Goal: Task Accomplishment & Management: Manage account settings

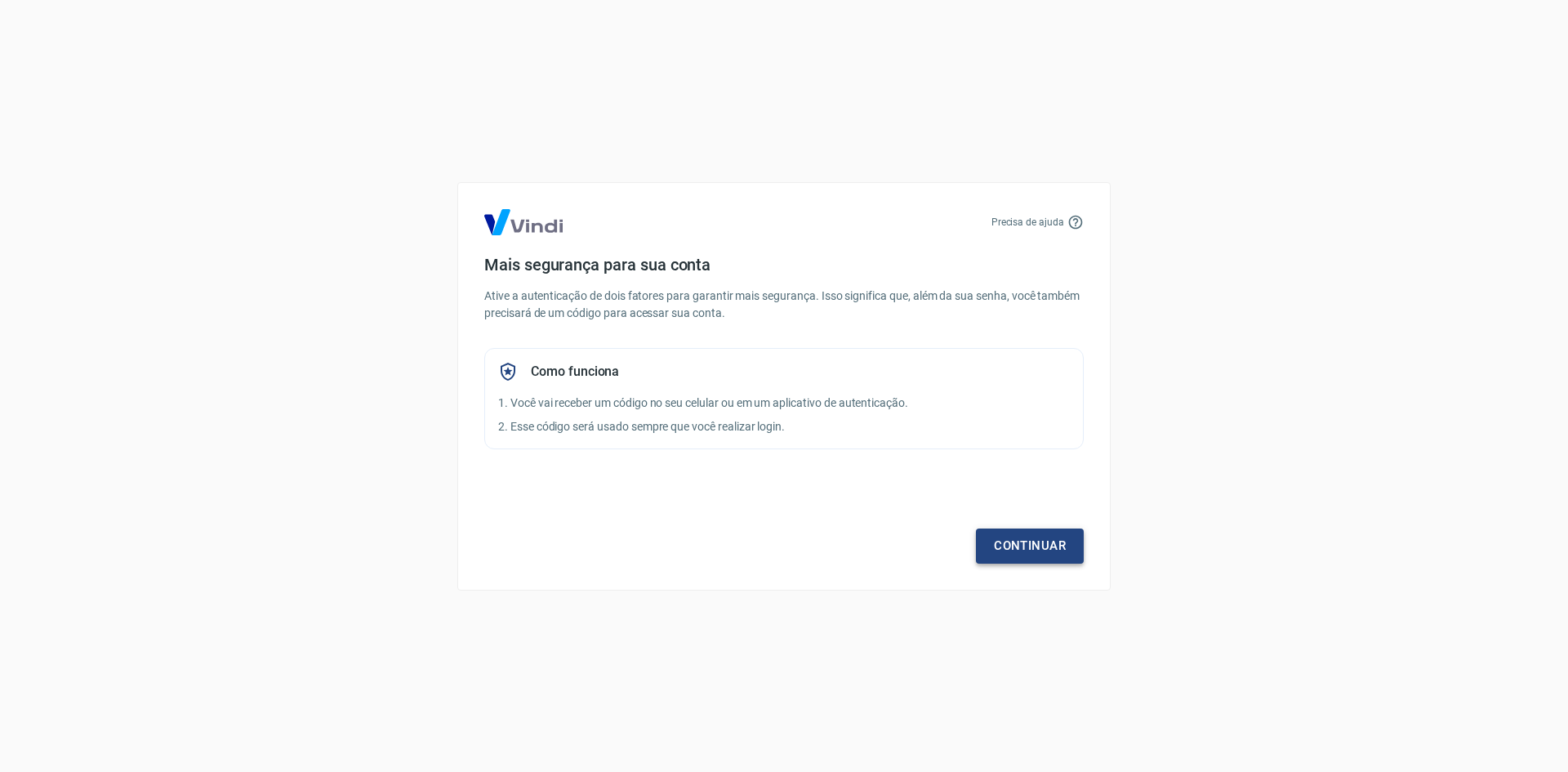
click at [1045, 555] on link "Continuar" at bounding box center [1030, 546] width 108 height 35
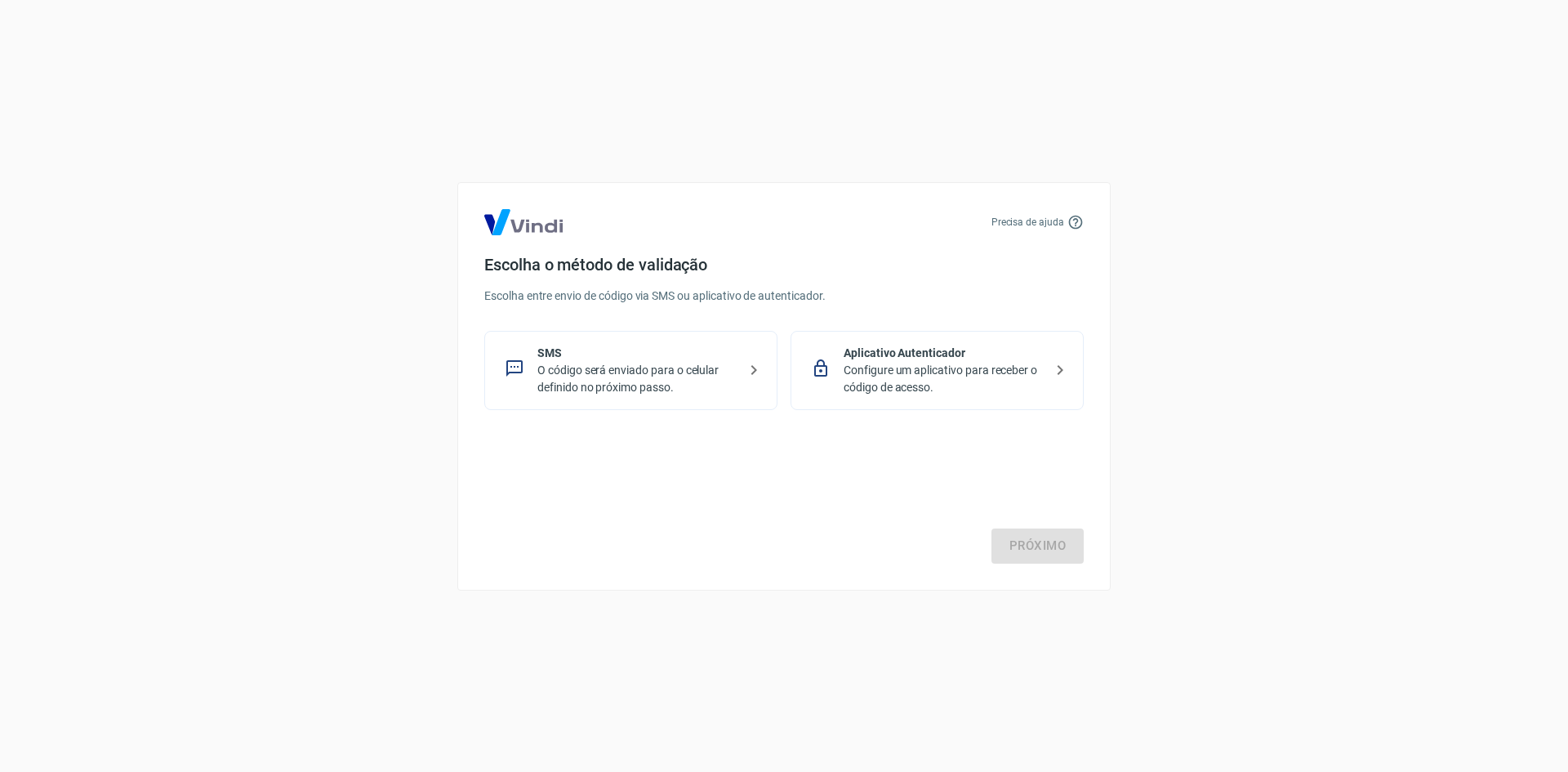
click at [729, 372] on p "O código será enviado para o celular definido no próximo passo." at bounding box center [637, 379] width 200 height 35
click at [1006, 534] on link "Próximo" at bounding box center [1038, 546] width 92 height 35
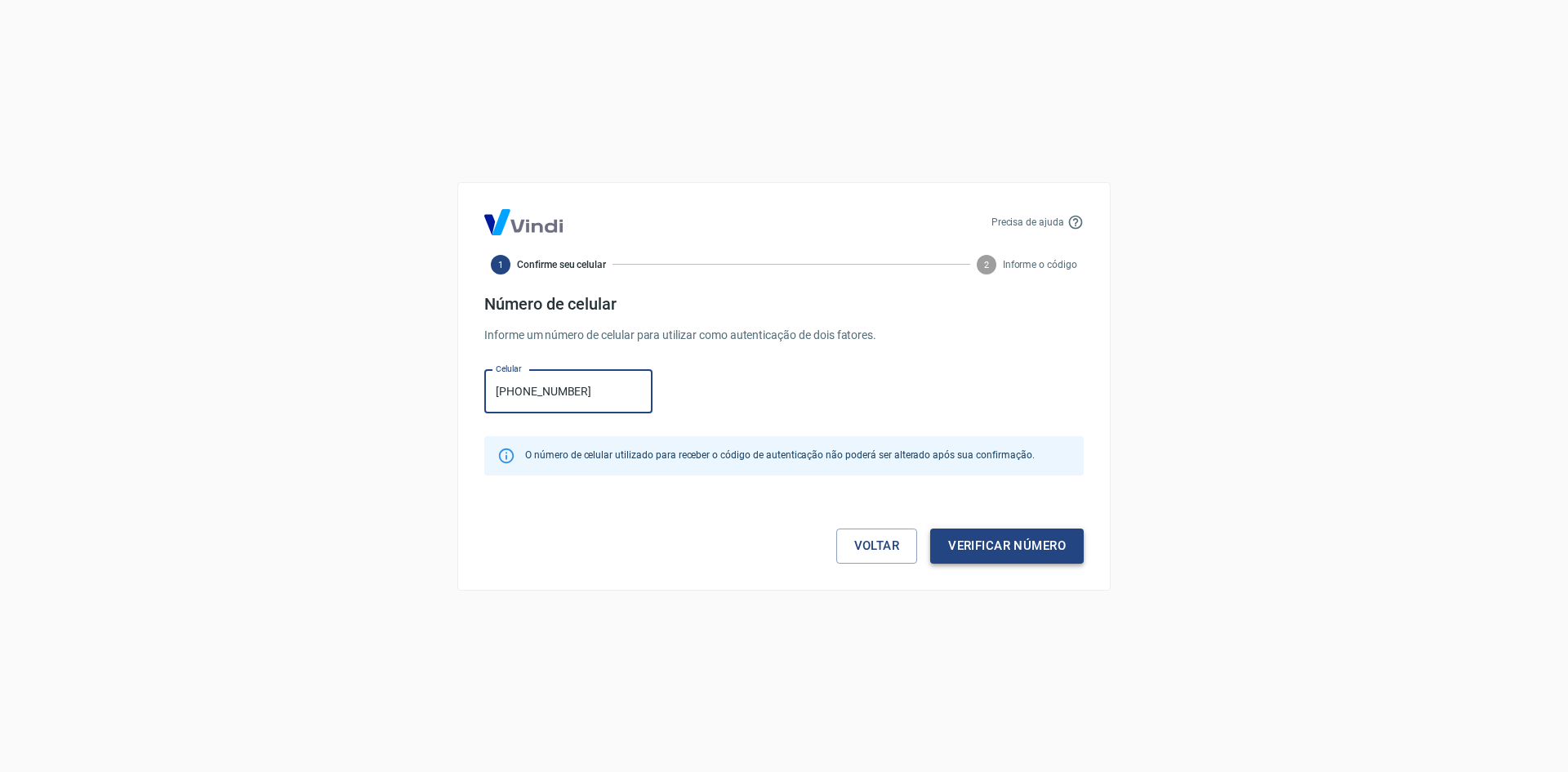
type input "(42) 99931-4139"
click at [1033, 539] on button "Verificar número" at bounding box center [1007, 546] width 154 height 35
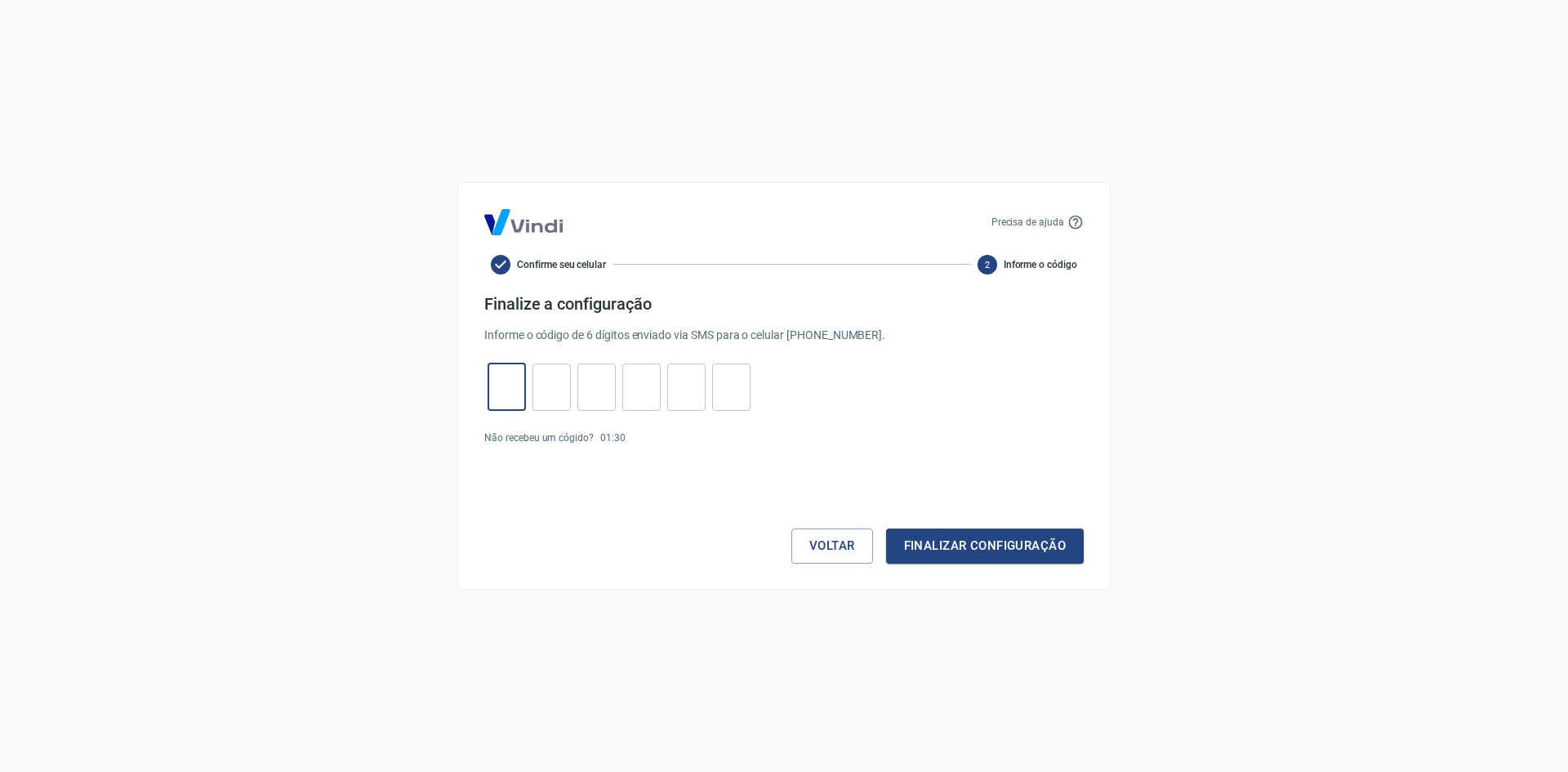
click at [514, 385] on input "tel" at bounding box center [507, 386] width 38 height 35
type input "7"
type input "2"
type input "8"
type input "4"
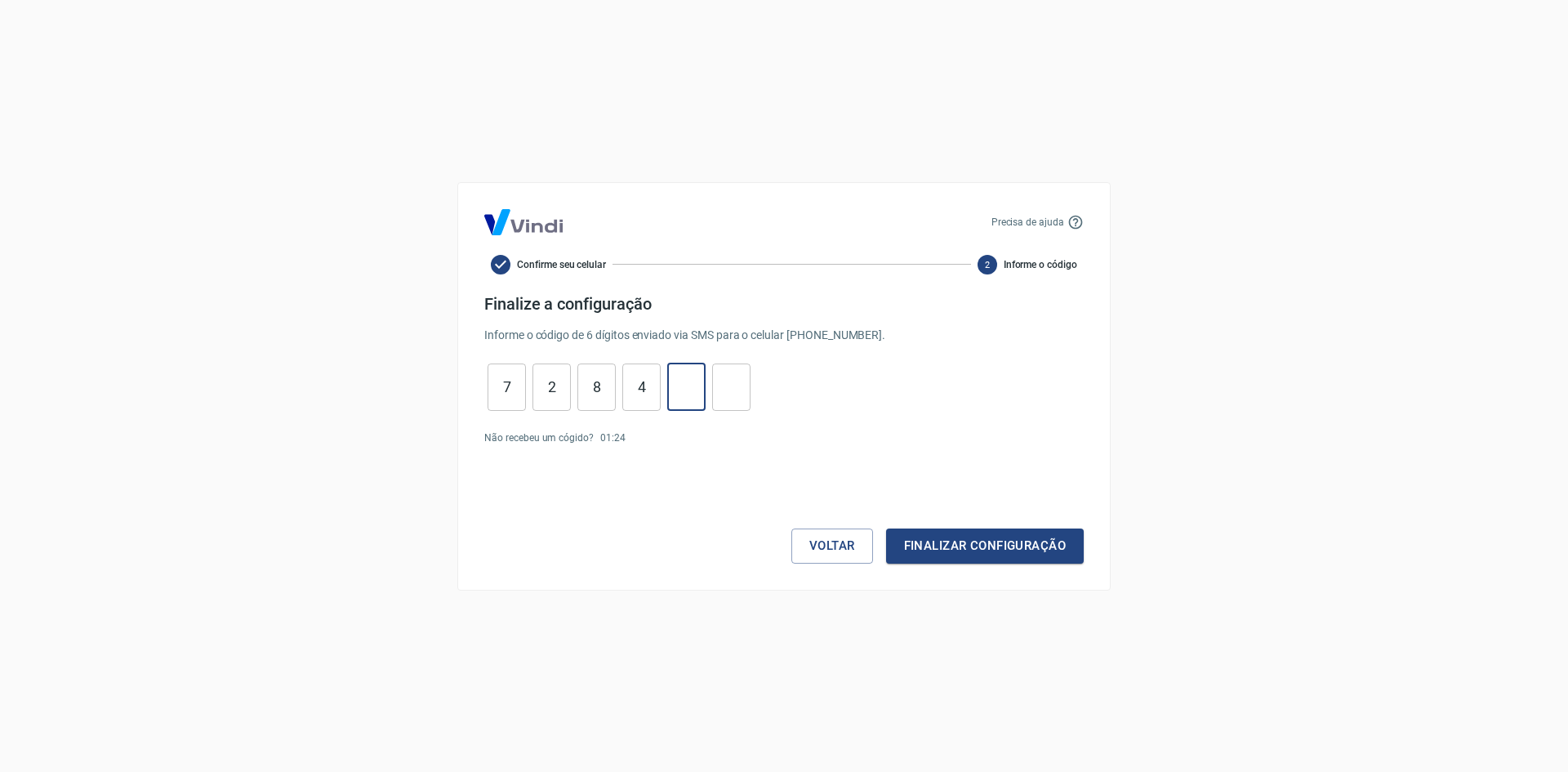
type input "4"
type input "5"
drag, startPoint x: 936, startPoint y: 541, endPoint x: 941, endPoint y: 549, distance: 9.4
click at [936, 542] on button "Finalizar configuração" at bounding box center [985, 546] width 198 height 35
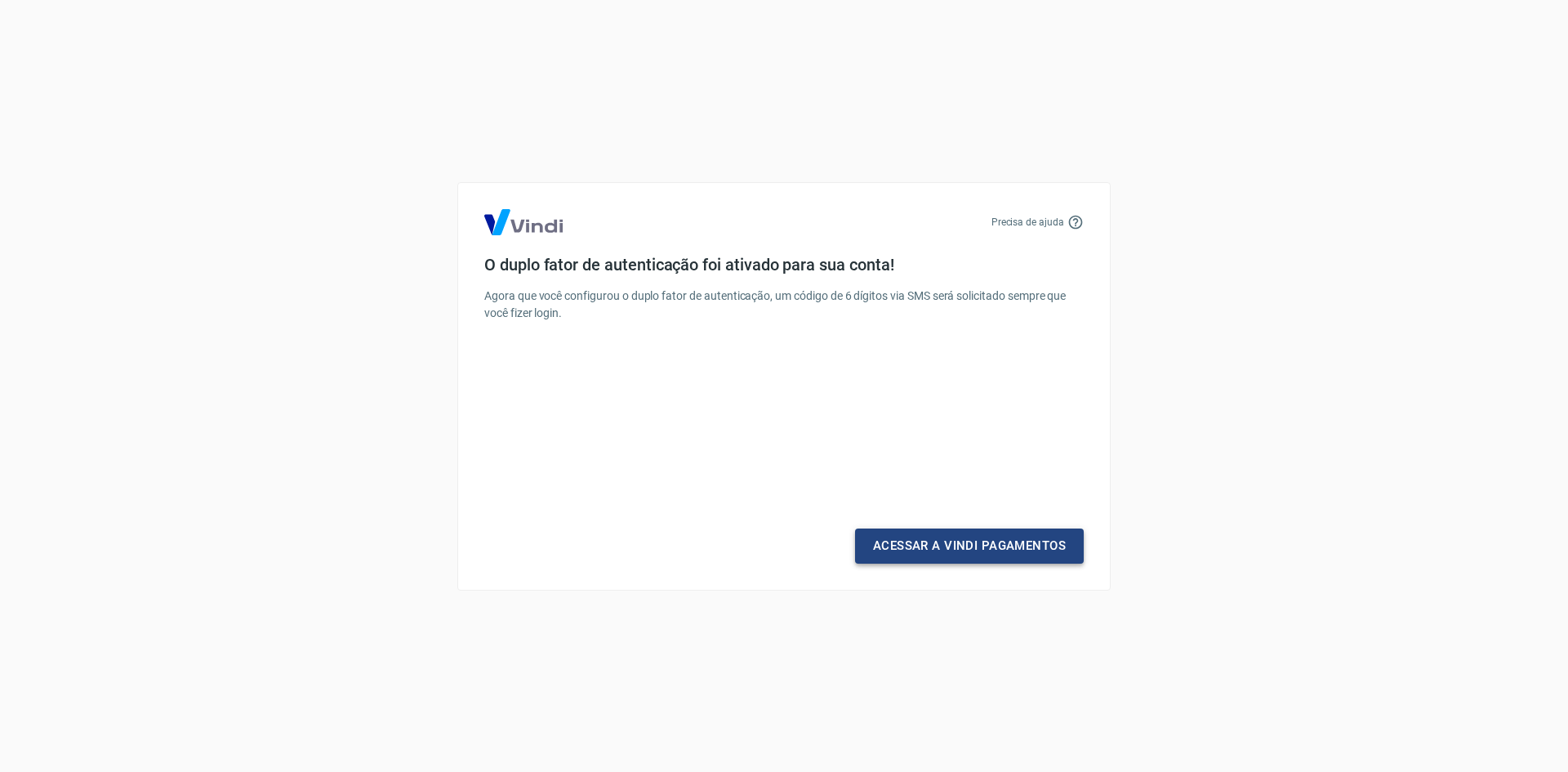
click at [950, 549] on link "Acessar a Vindi Pagamentos" at bounding box center [970, 546] width 229 height 35
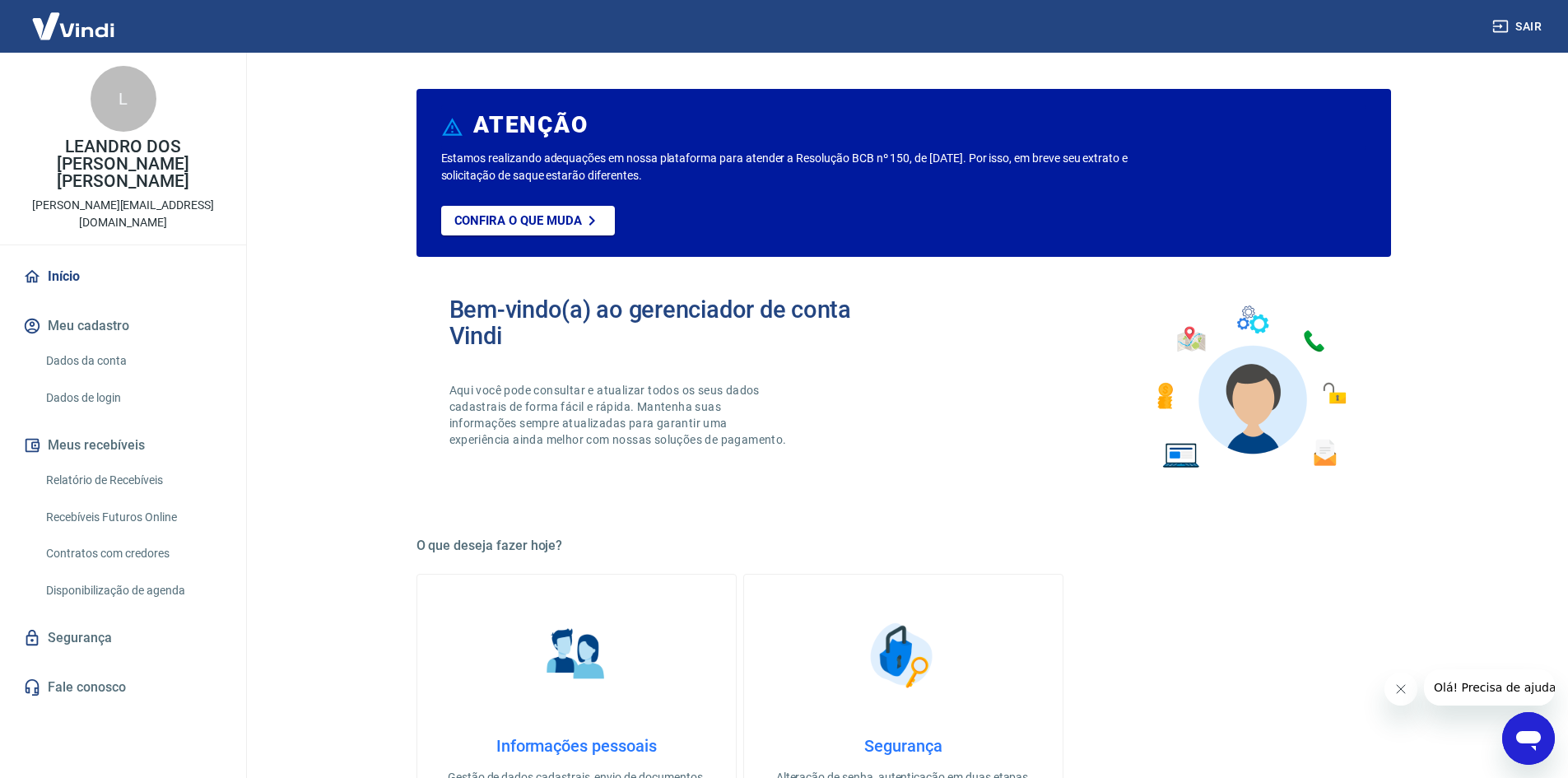
click at [51, 259] on link "Início" at bounding box center [123, 276] width 206 height 36
click at [105, 344] on link "Dados da conta" at bounding box center [133, 360] width 187 height 34
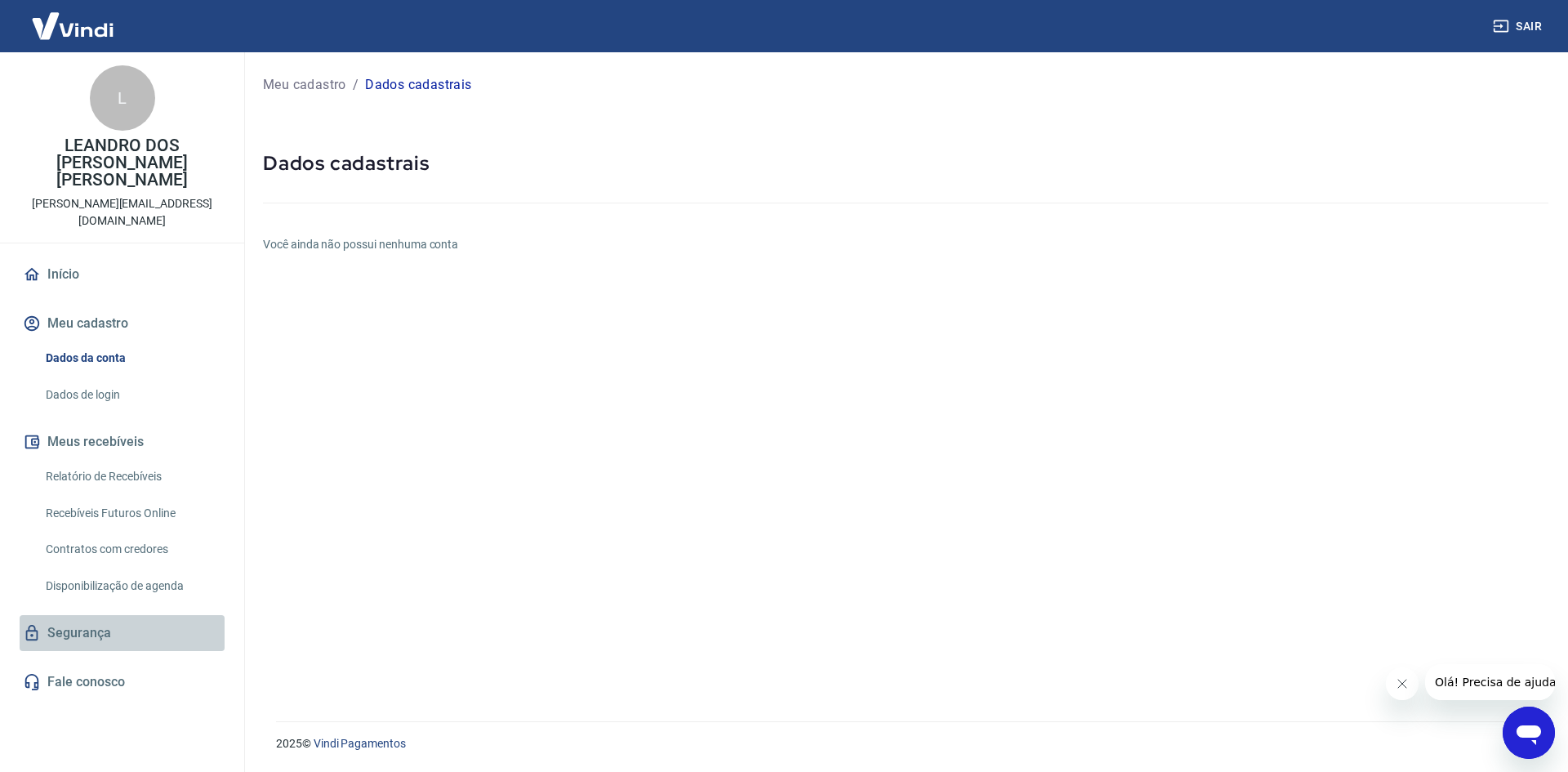
click at [94, 615] on link "Segurança" at bounding box center [122, 632] width 205 height 36
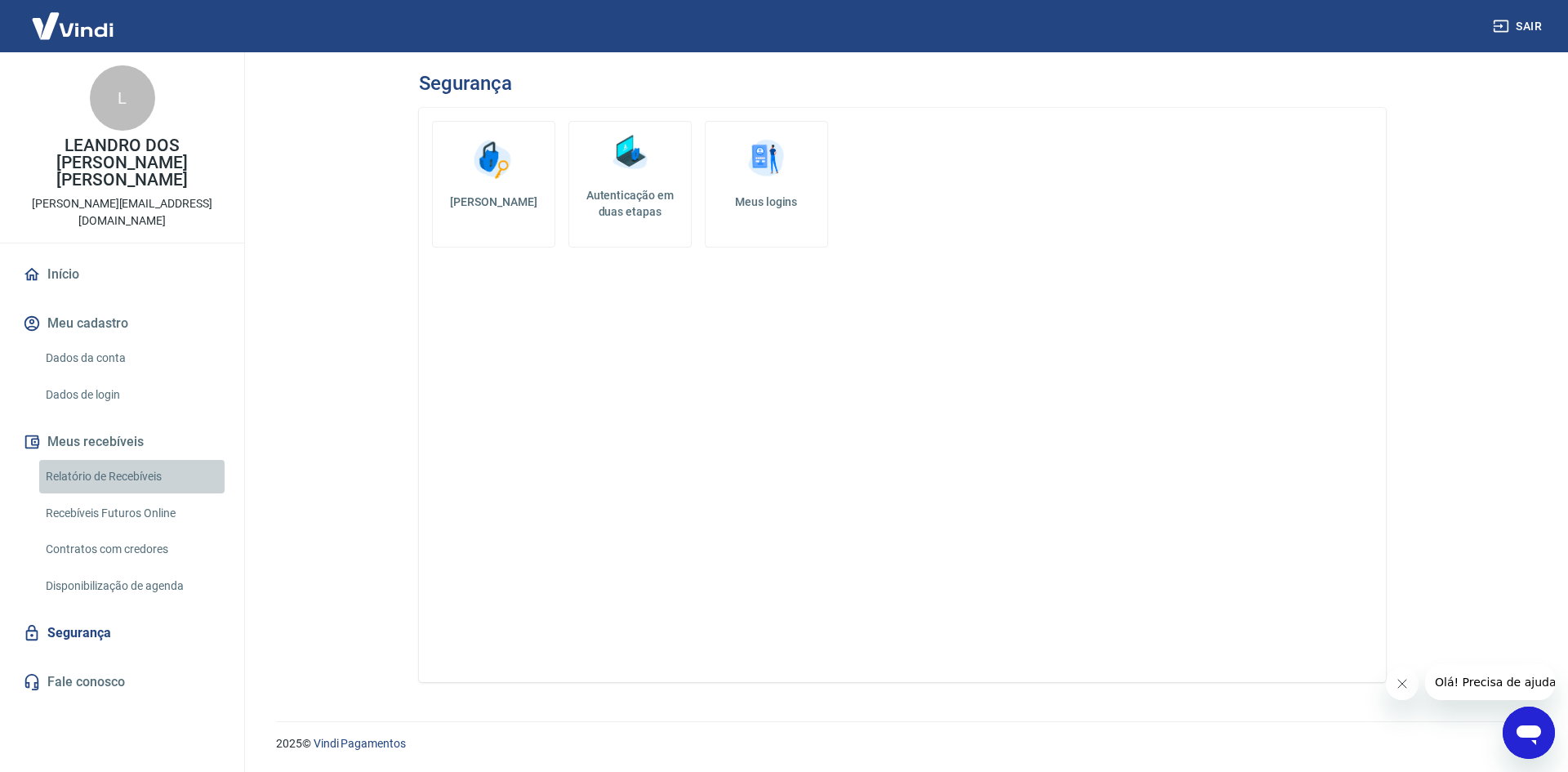
click at [110, 460] on link "Relatório de Recebíveis" at bounding box center [132, 476] width 186 height 34
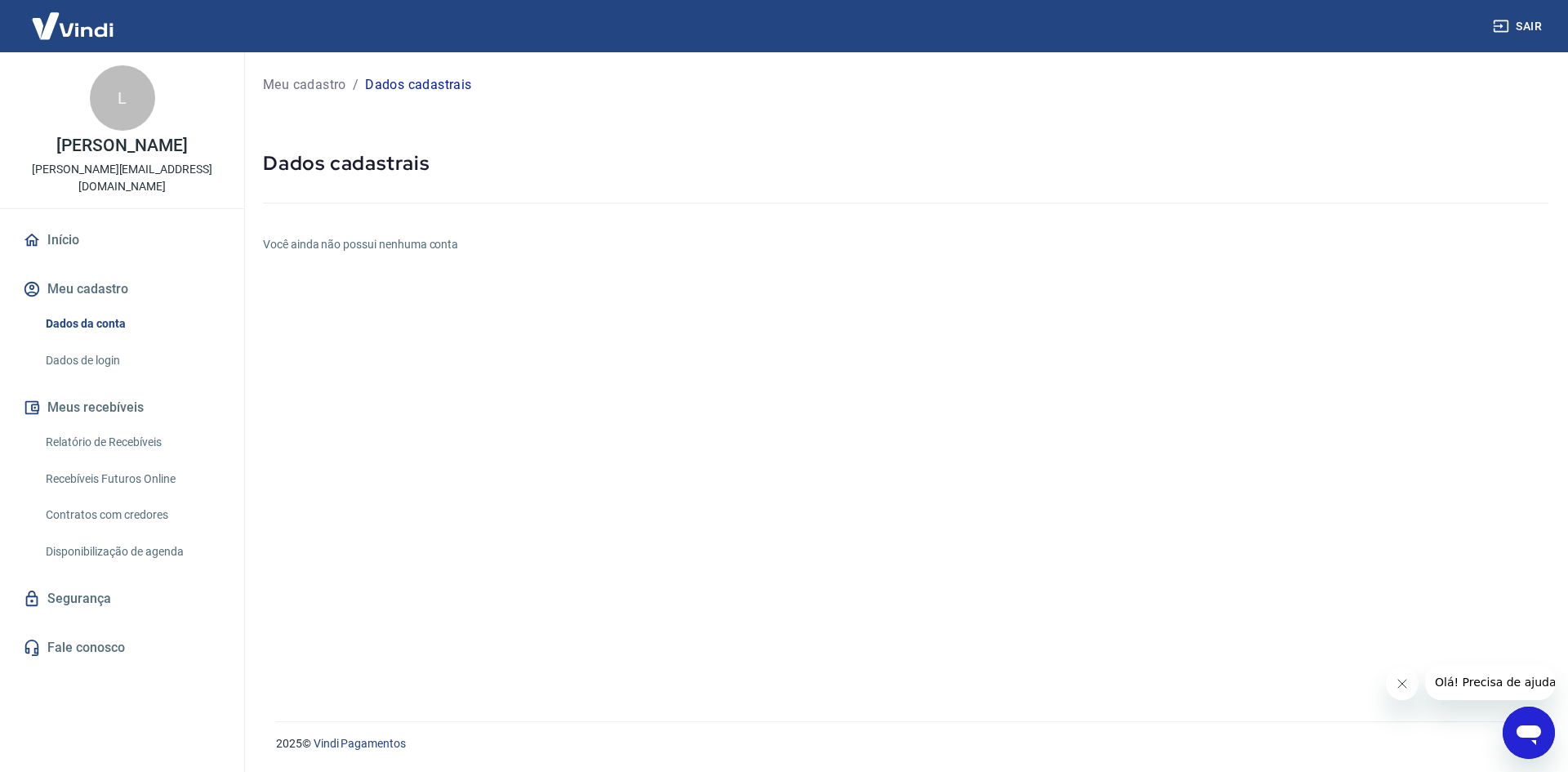
click at [117, 480] on link "Recebíveis Futuros Online" at bounding box center [132, 479] width 186 height 34
click at [1540, 22] on button "Sair" at bounding box center [1519, 26] width 59 height 30
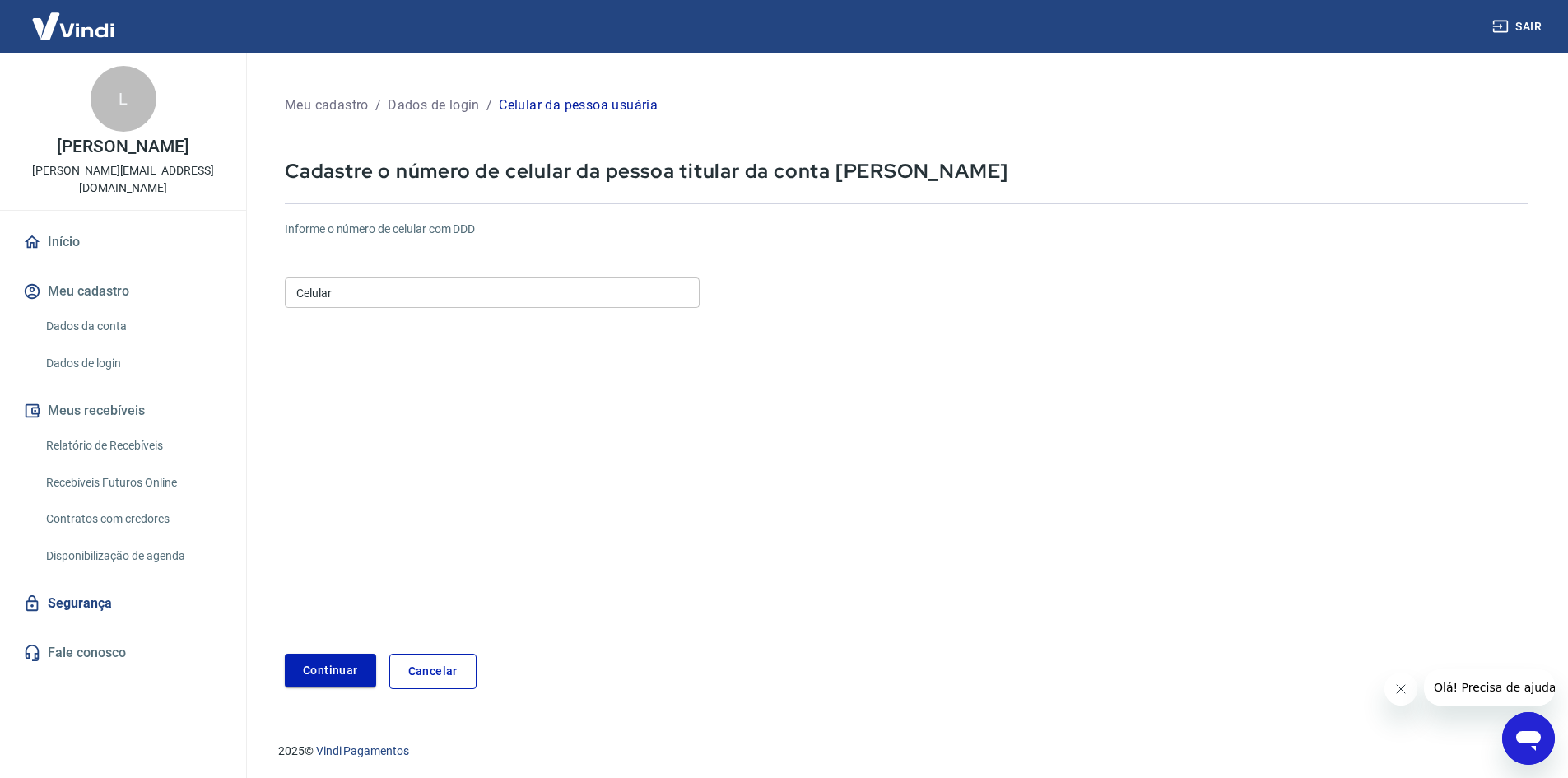
click at [345, 292] on input "Celular" at bounding box center [492, 292] width 415 height 31
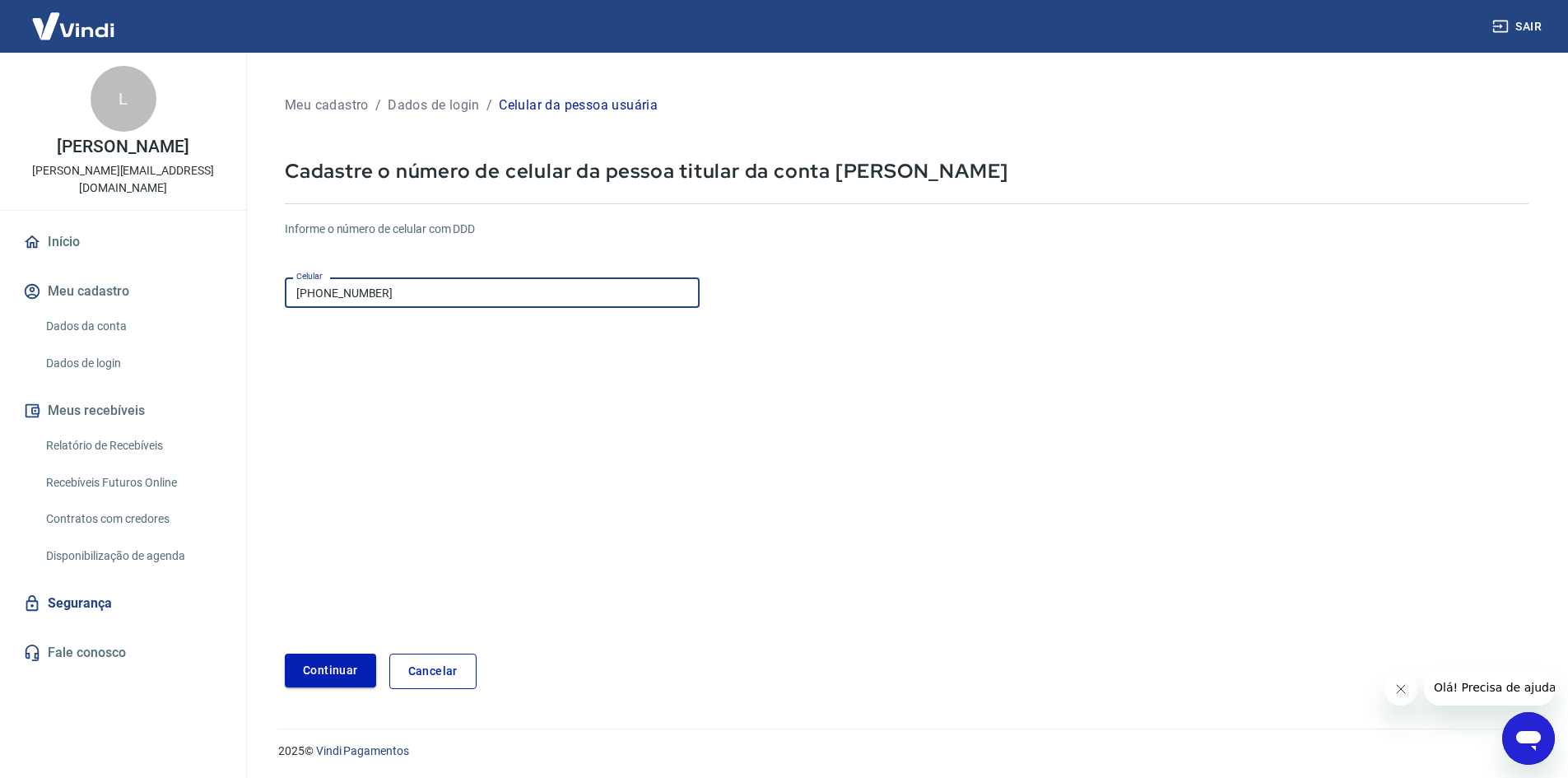
type input "[PHONE_NUMBER]"
click at [314, 666] on button "Continuar" at bounding box center [331, 670] width 91 height 34
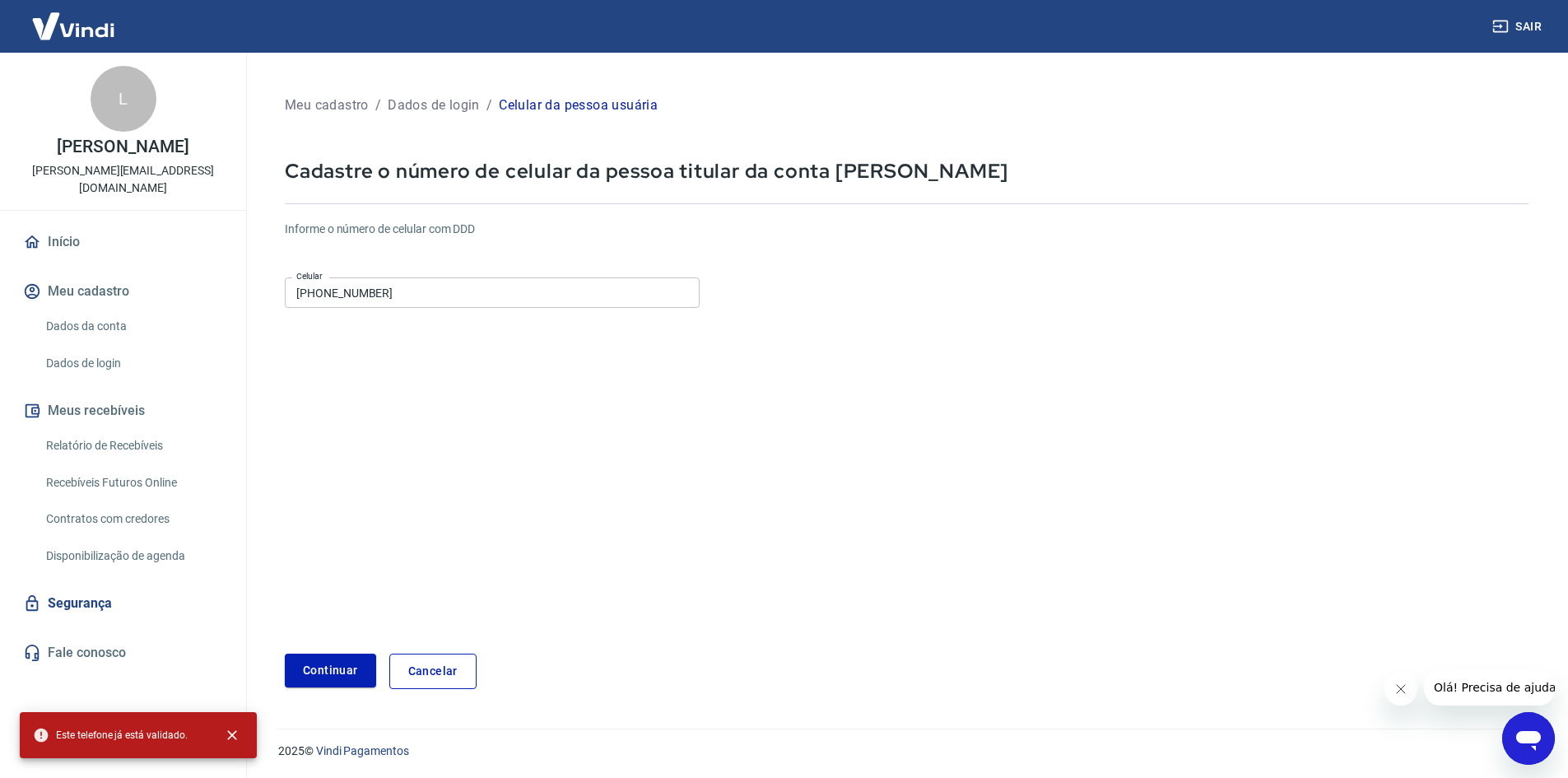
drag, startPoint x: 605, startPoint y: 367, endPoint x: 1119, endPoint y: 7, distance: 627.5
click at [609, 365] on form "Informe o número de celular com DDD Celular [PHONE_NUMBER] Celular Continuar Ca…" at bounding box center [907, 448] width 1244 height 482
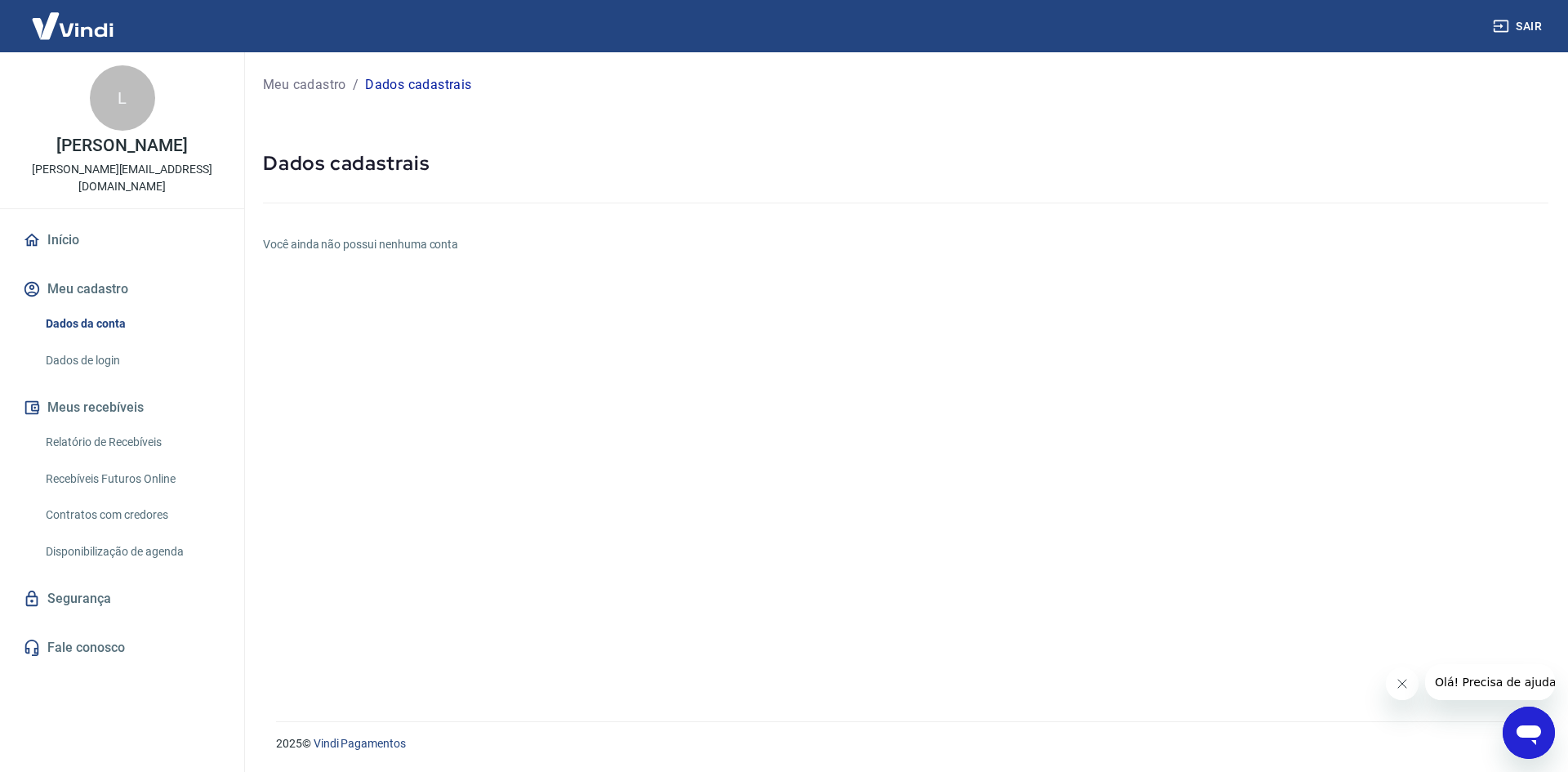
click at [1503, 31] on icon "button" at bounding box center [1501, 27] width 15 height 12
click at [1524, 23] on button "Sair" at bounding box center [1519, 26] width 59 height 30
